Goal: Navigation & Orientation: Find specific page/section

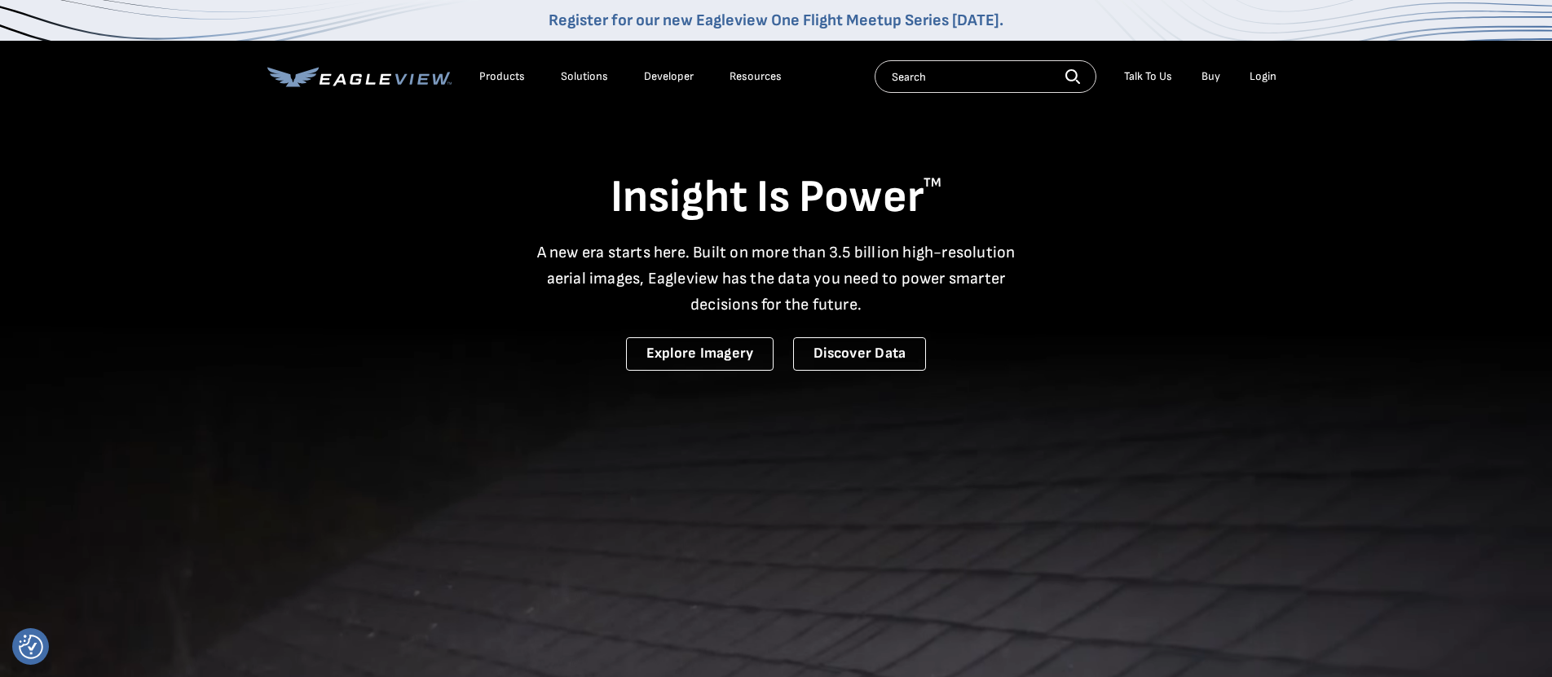
click at [497, 75] on div "Products" at bounding box center [502, 76] width 46 height 15
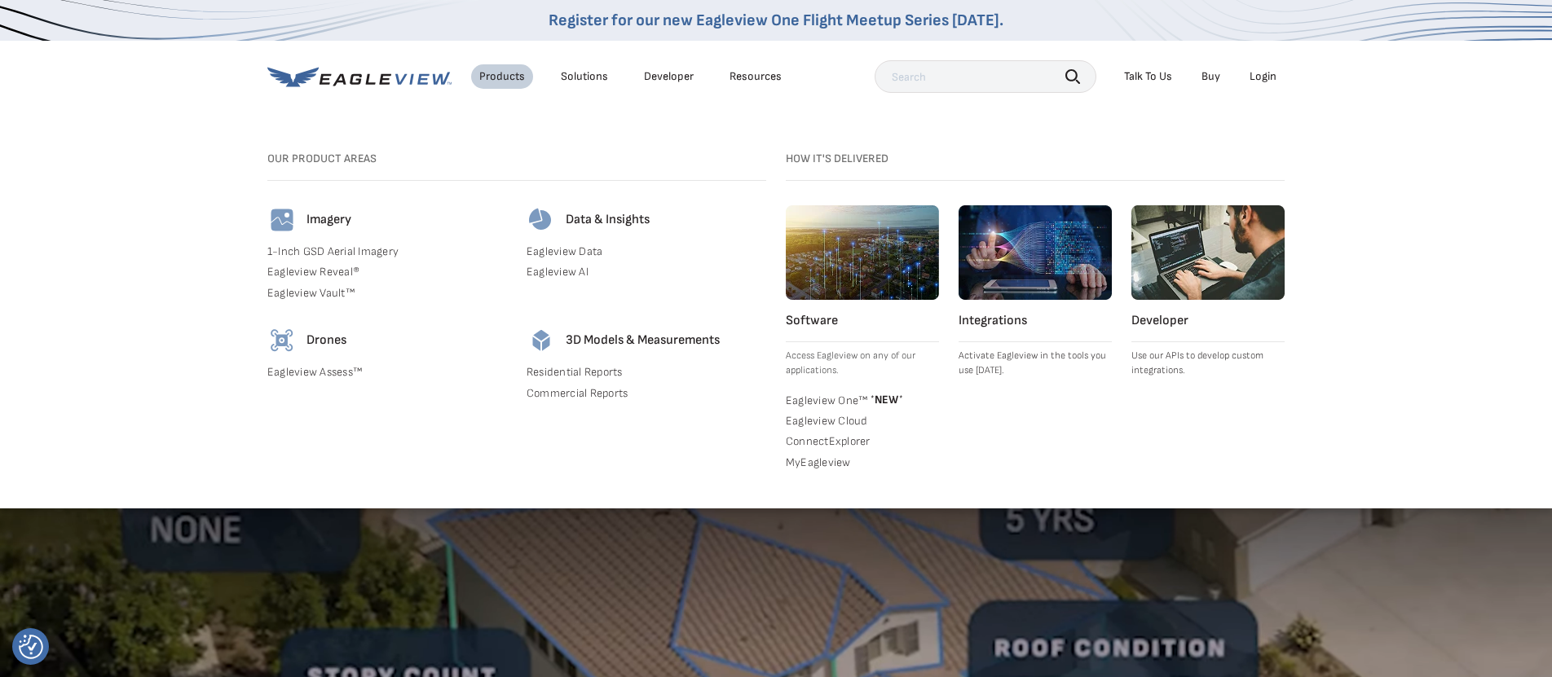
click at [694, 79] on li "Developer" at bounding box center [669, 76] width 66 height 24
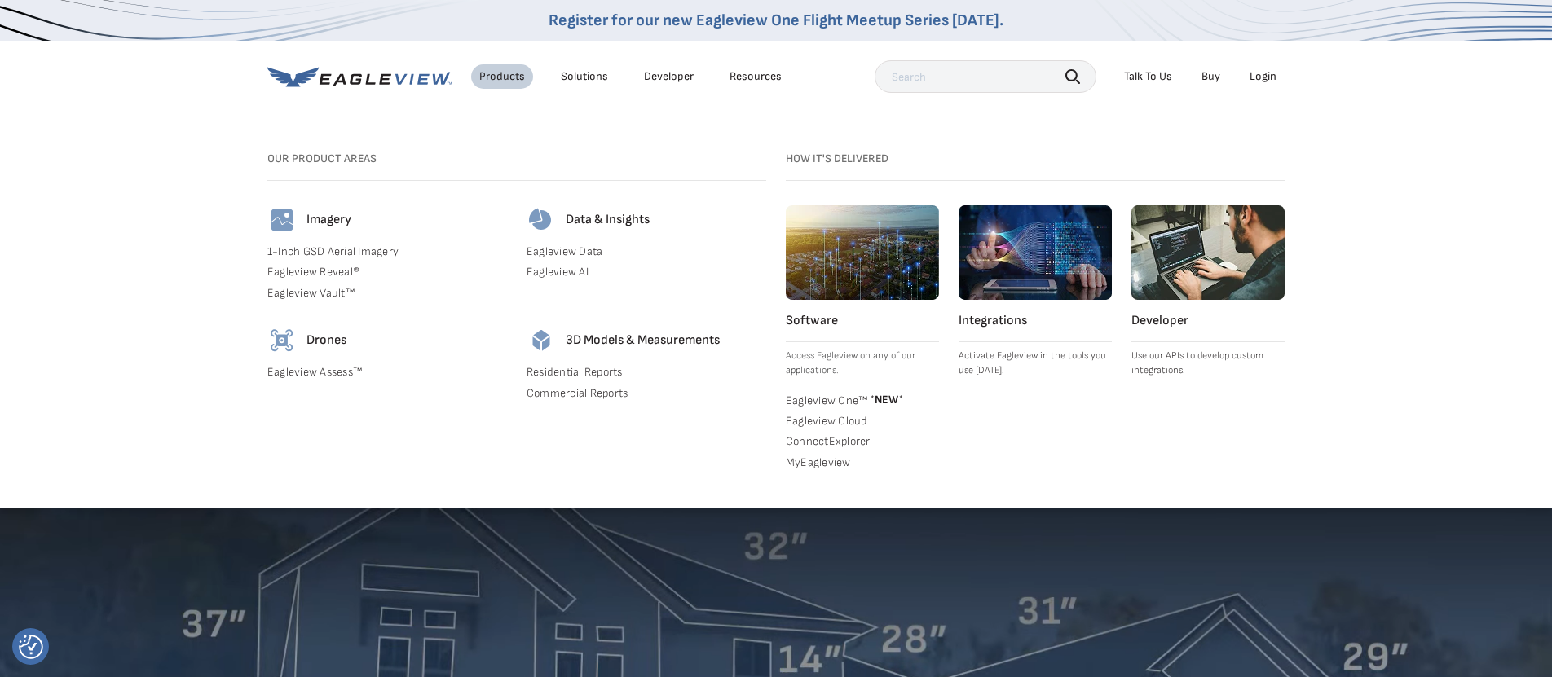
click at [593, 78] on div "Solutions" at bounding box center [584, 76] width 47 height 15
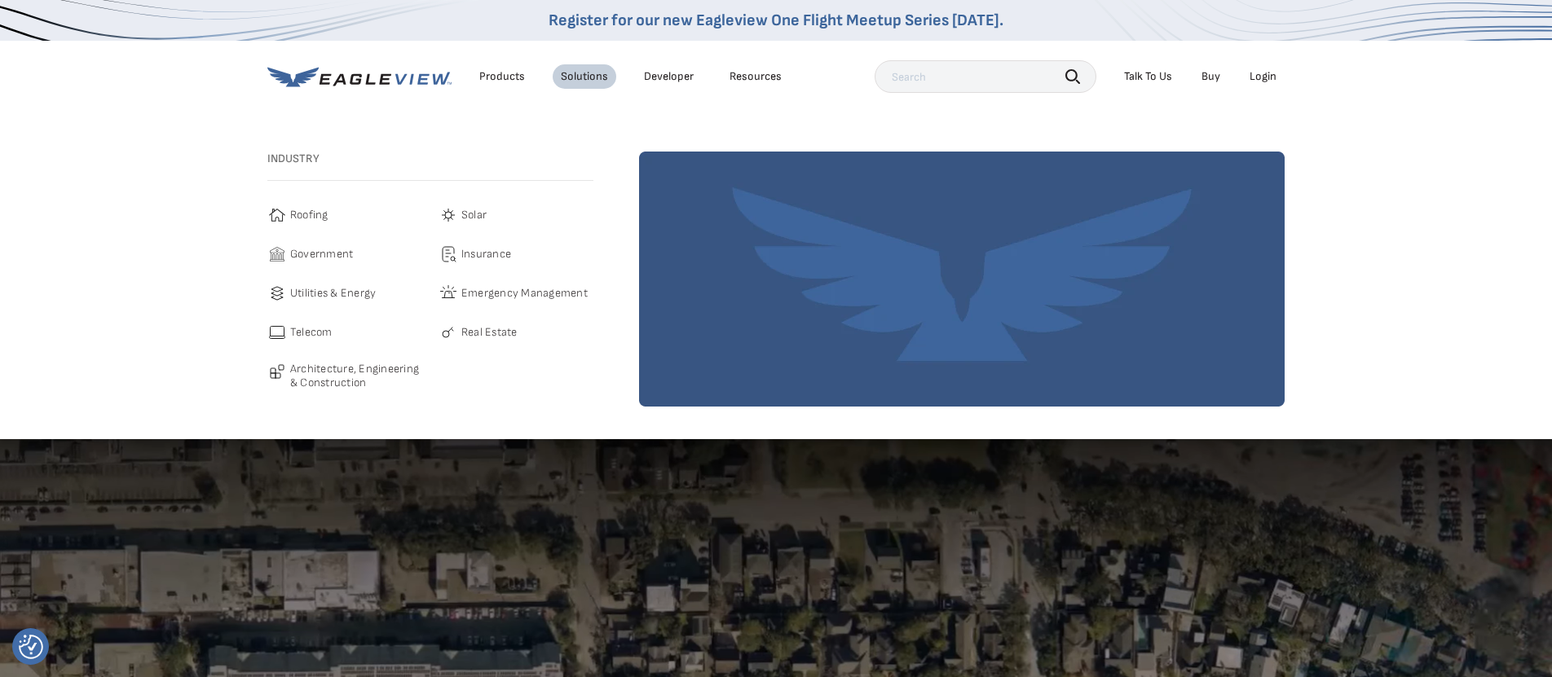
click at [682, 81] on link "Developer" at bounding box center [669, 76] width 50 height 15
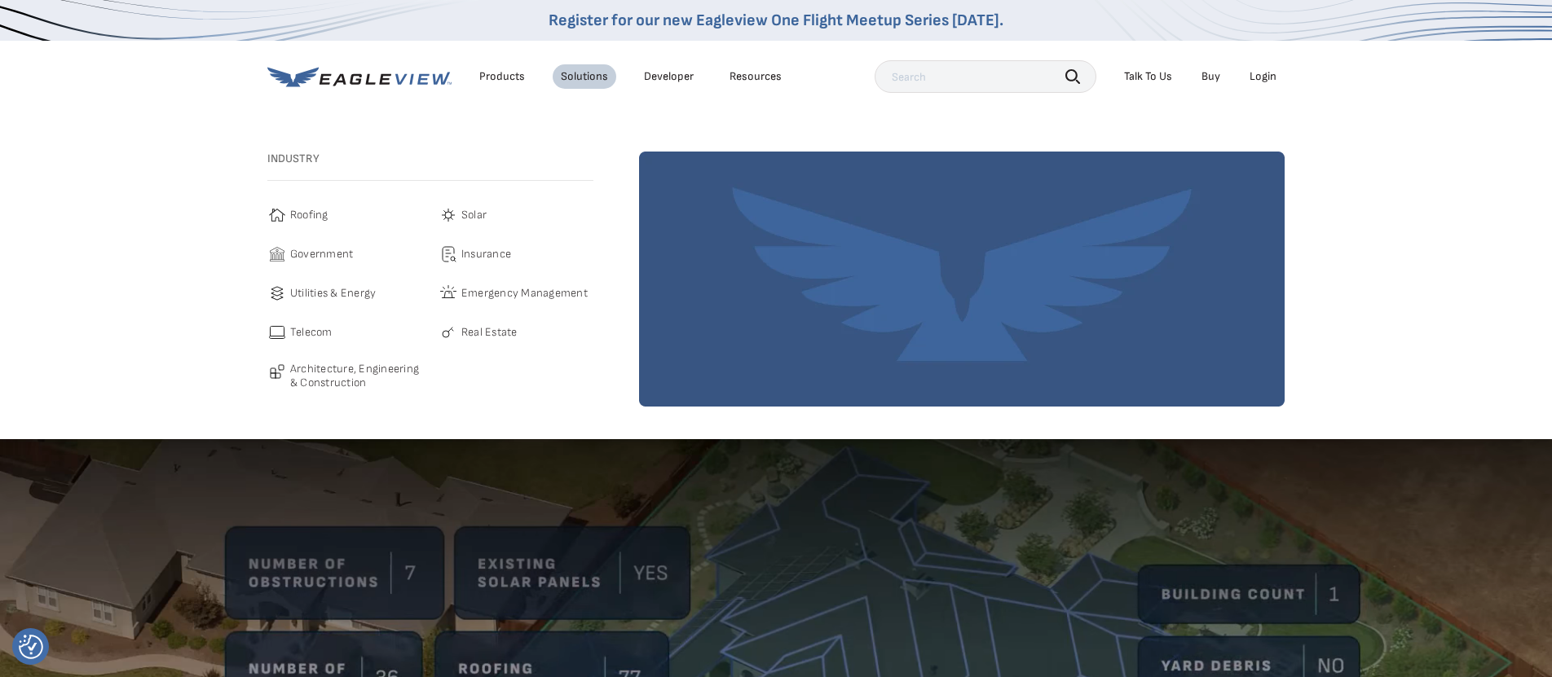
drag, startPoint x: 1329, startPoint y: 109, endPoint x: 1235, endPoint y: 83, distance: 97.3
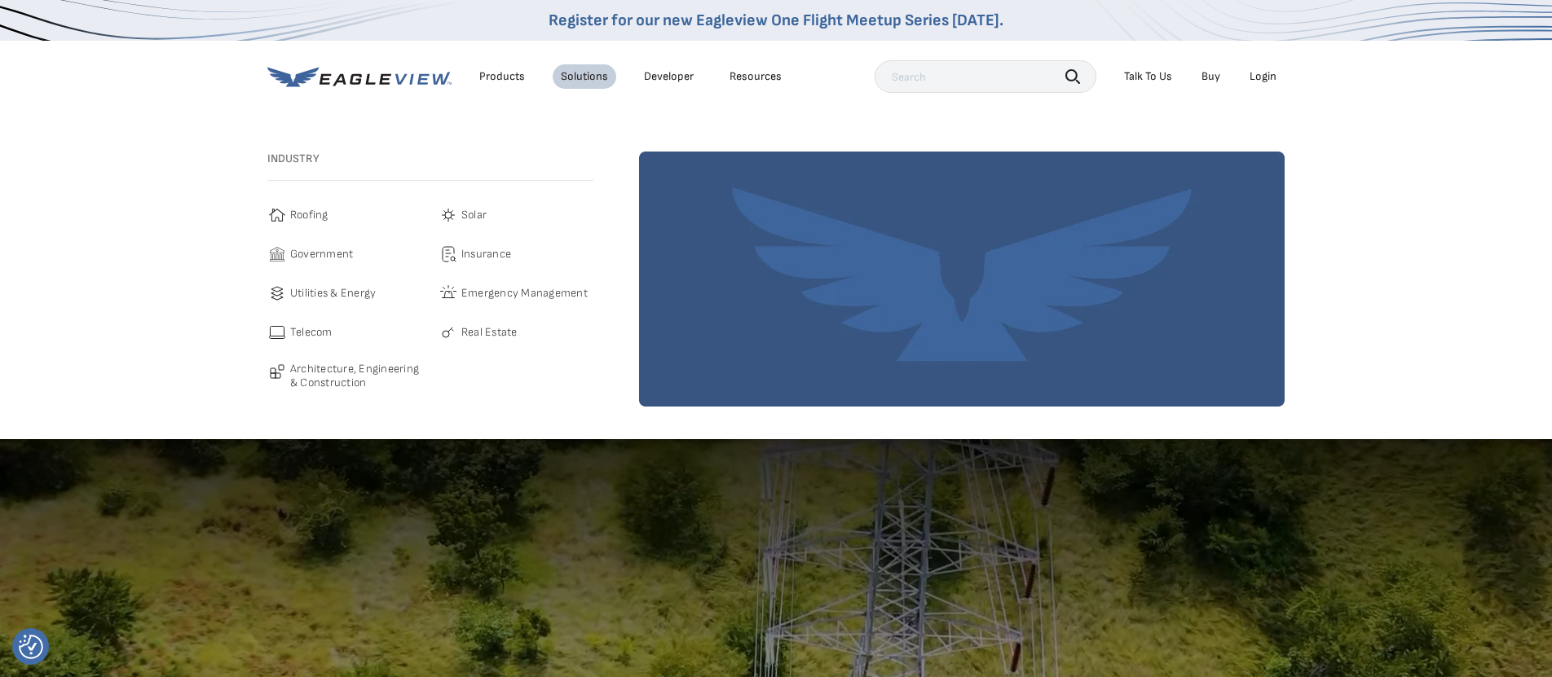
click at [1328, 109] on nav "Register for our new Eagleview One Flight Meetup Series [DATE]. Products Soluti…" at bounding box center [776, 219] width 1552 height 439
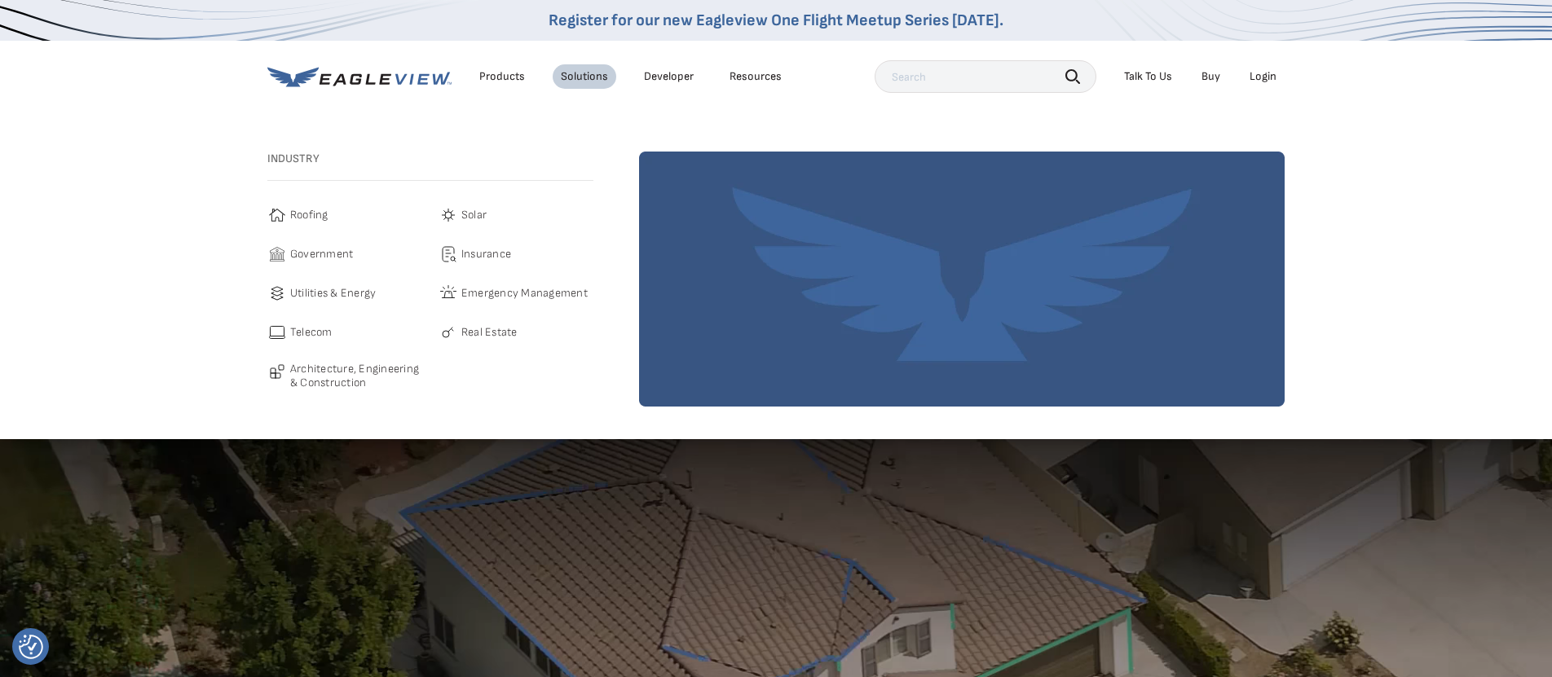
click at [1214, 78] on link "Buy" at bounding box center [1211, 76] width 19 height 15
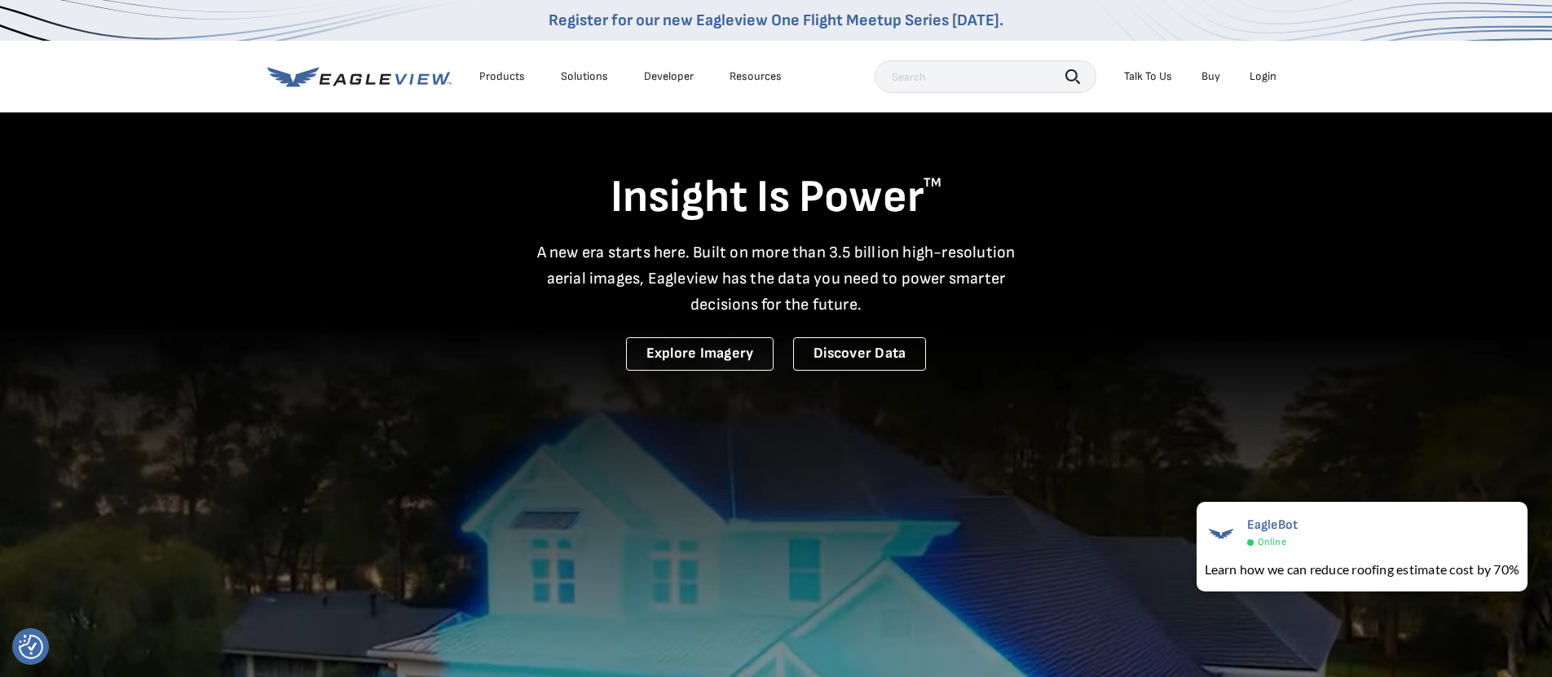
click at [1242, 307] on div "Insight Is Power TM A new era starts here. Built on more than 3.5 billion high-…" at bounding box center [775, 241] width 1017 height 260
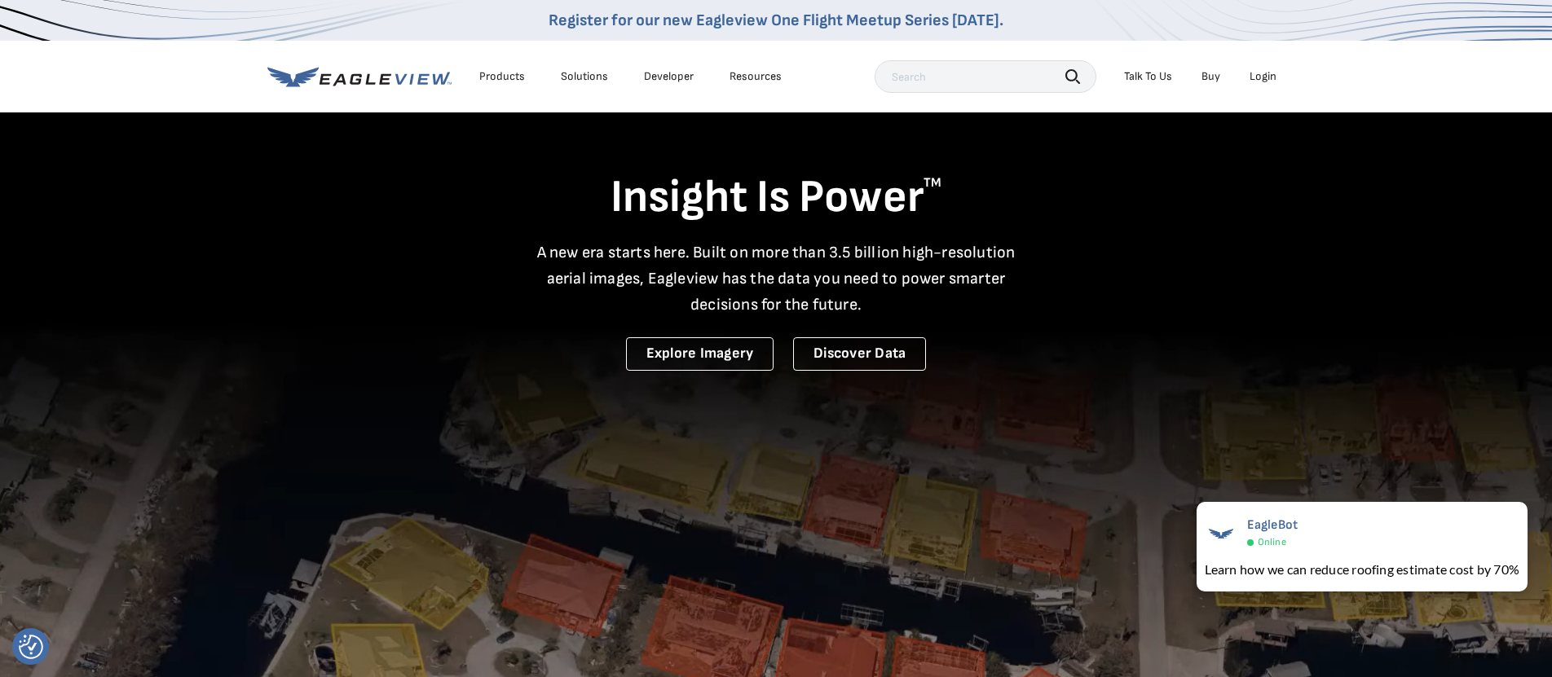
click at [1265, 77] on div "Login" at bounding box center [1263, 76] width 27 height 15
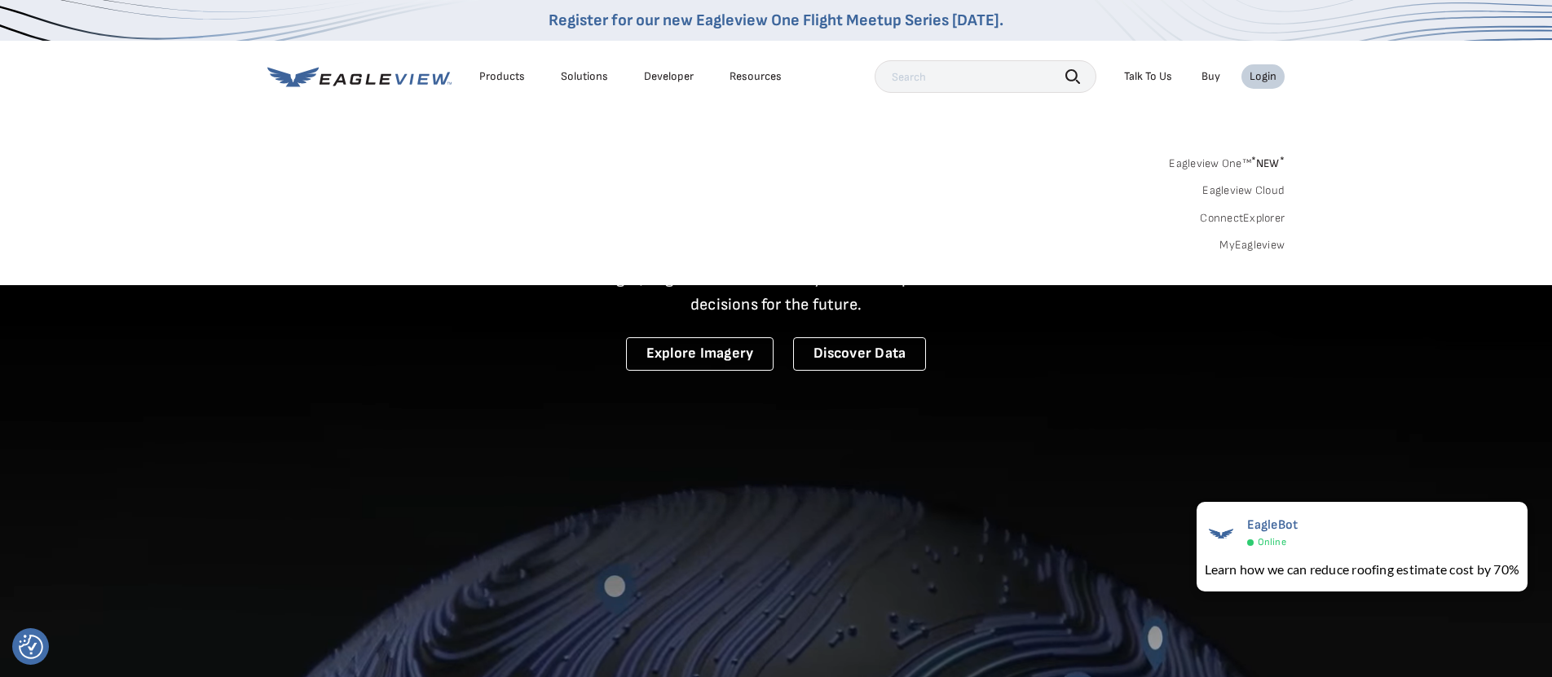
click at [1229, 164] on link "Eagleview One™ * NEW *" at bounding box center [1227, 161] width 116 height 19
